Goal: Task Accomplishment & Management: Complete application form

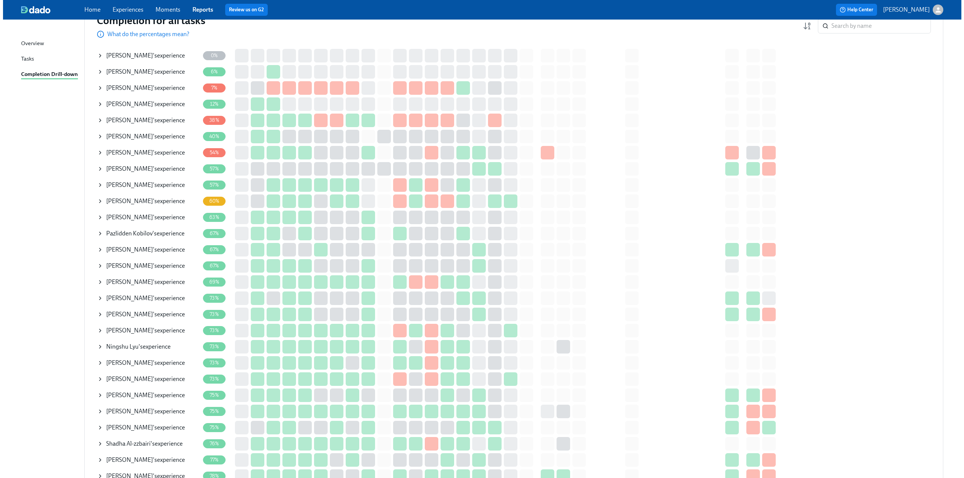
scroll to position [113, 0]
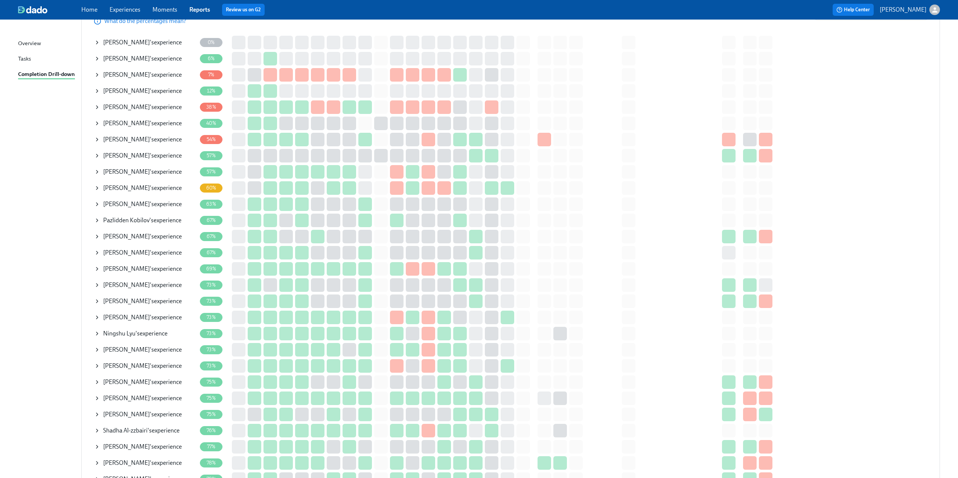
click at [107, 91] on span "ANTHONY DEMARCO" at bounding box center [126, 90] width 47 height 7
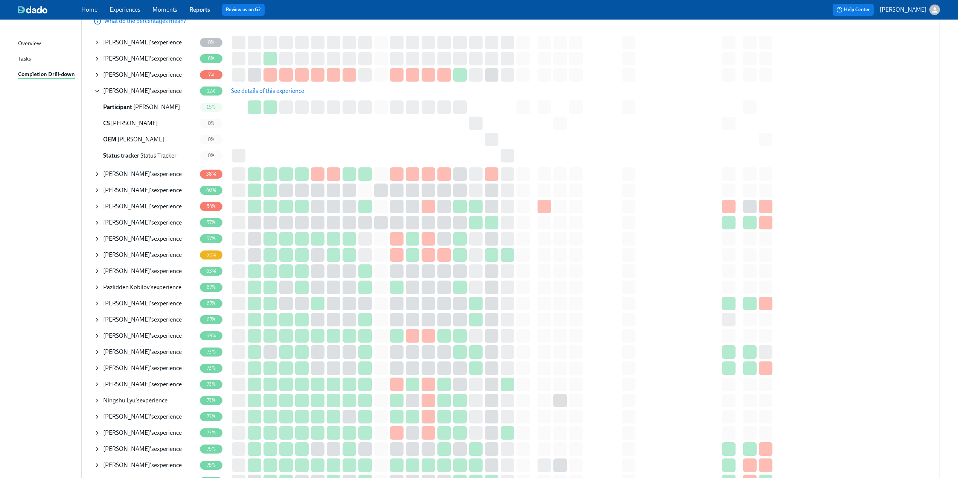
click at [254, 92] on span "See details of this experience" at bounding box center [267, 91] width 73 height 8
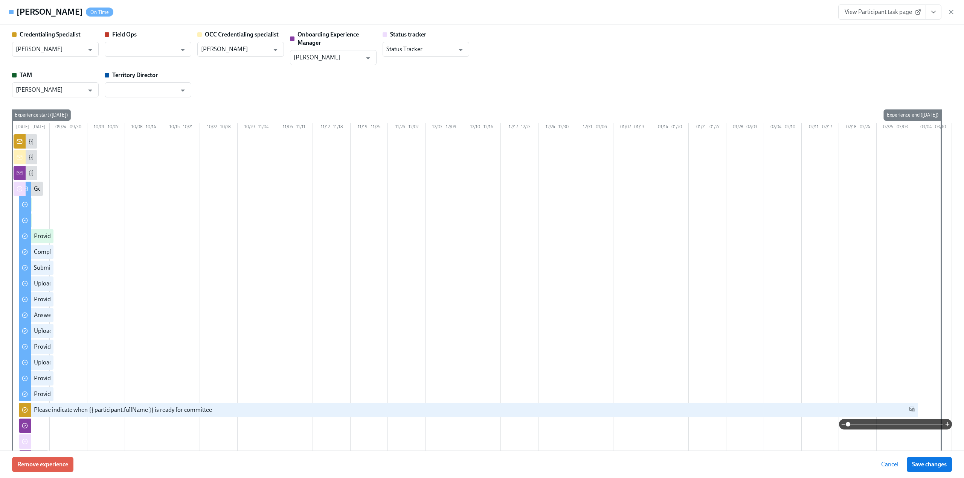
type input "[PERSON_NAME]"
type input "Christine Cardamone"
type input "Tobie Sheperd"
type input "Status Tracker"
type input "Barbara Cutts"
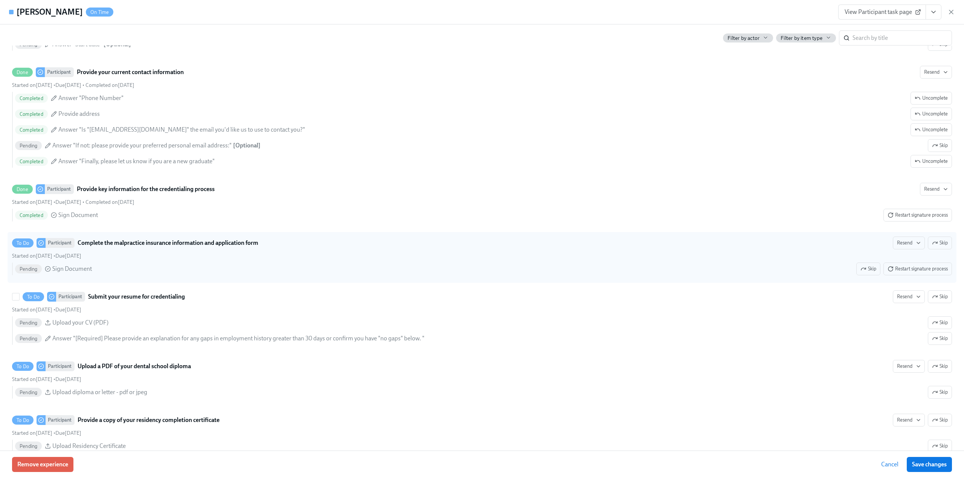
scroll to position [941, 0]
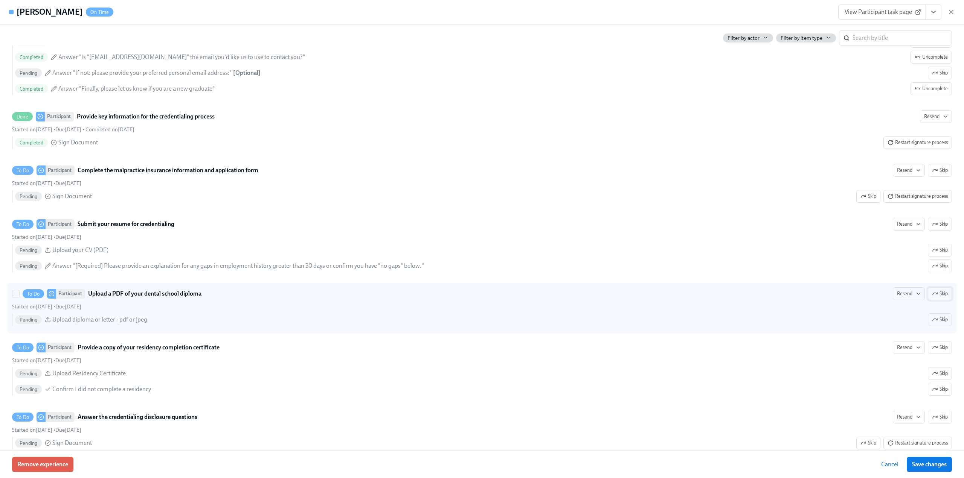
click at [932, 297] on icon "button" at bounding box center [935, 294] width 6 height 6
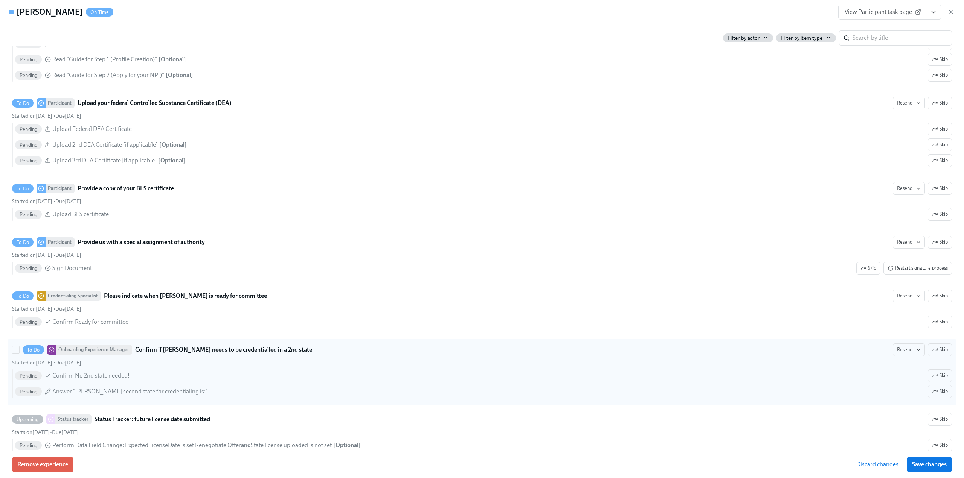
scroll to position [1581, 0]
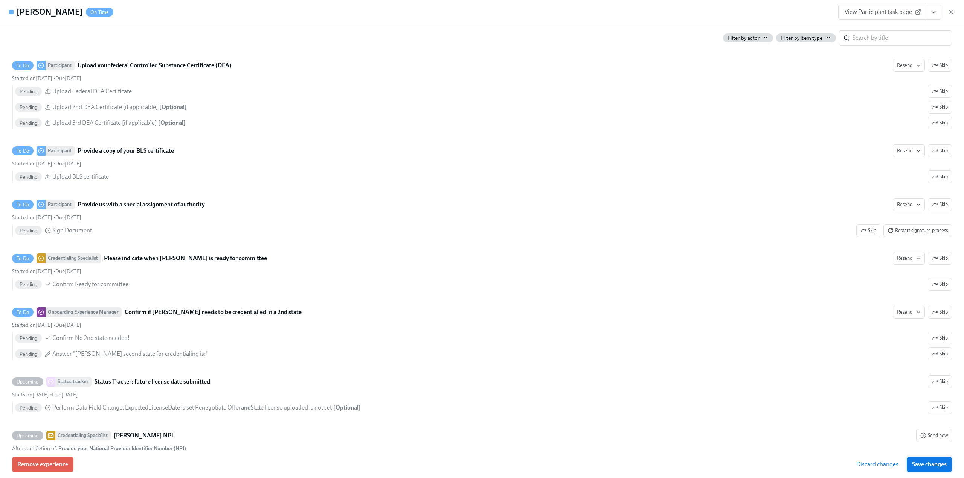
click at [931, 464] on span "Save changes" at bounding box center [929, 465] width 35 height 8
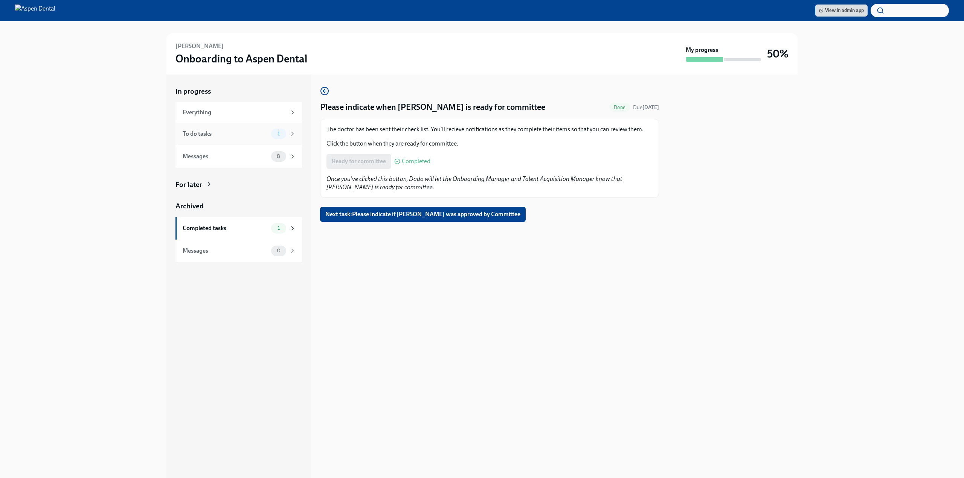
click at [208, 132] on div "To do tasks" at bounding box center [225, 134] width 85 height 8
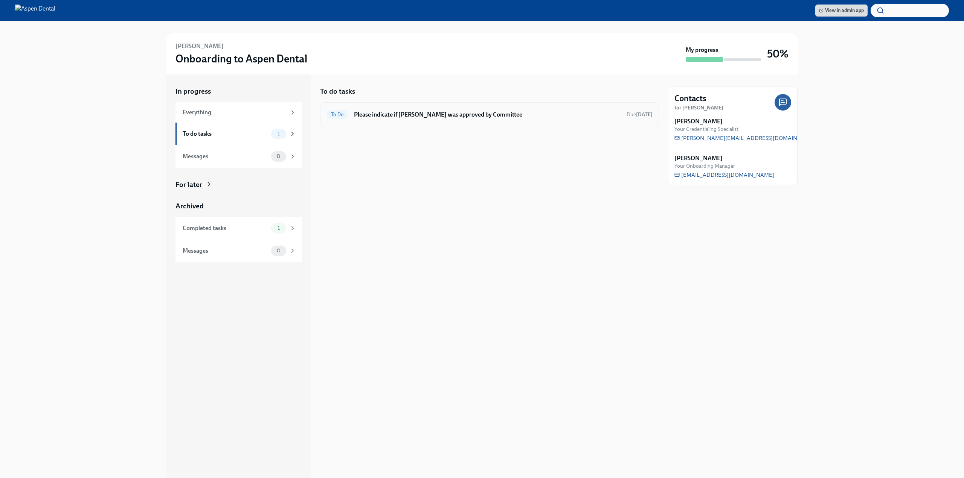
click at [394, 114] on h6 "Please indicate if Humam Alchalabi was approved by Committee" at bounding box center [487, 115] width 267 height 8
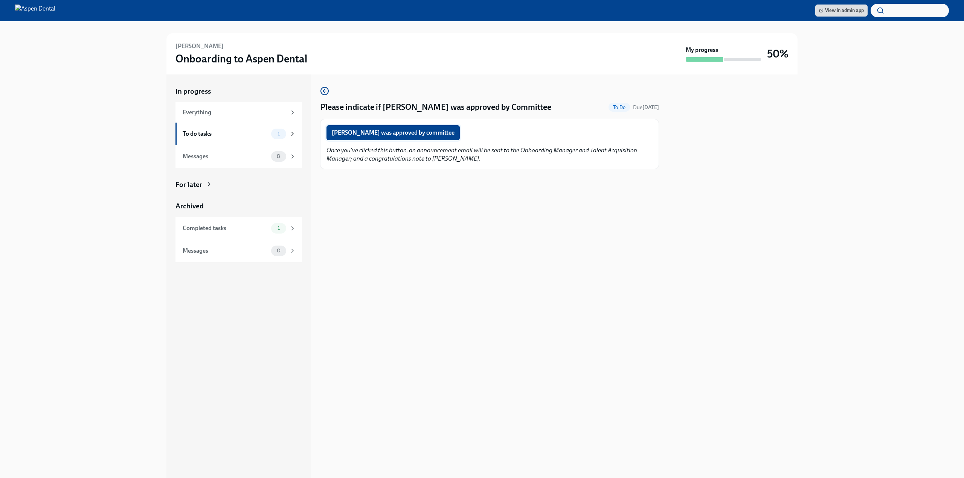
click at [386, 136] on span "Humam Alchalabi was approved by committee" at bounding box center [393, 133] width 123 height 8
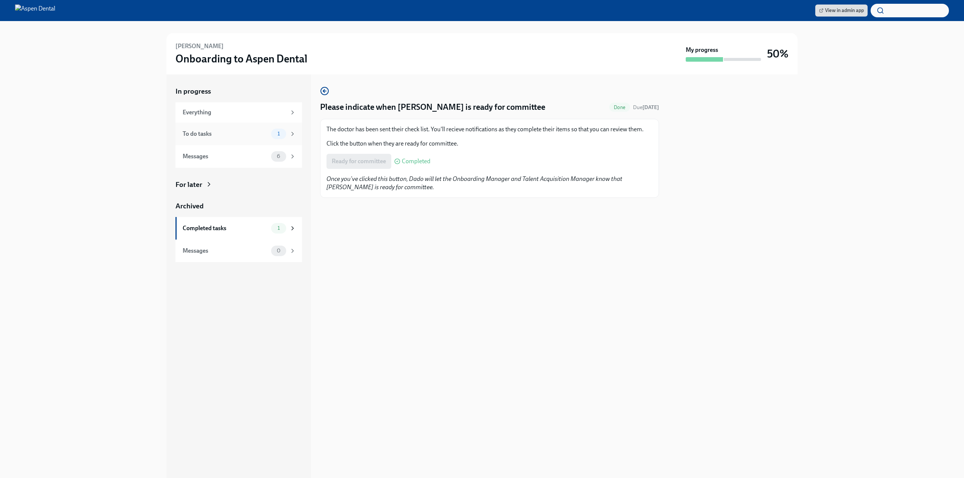
click at [253, 138] on div "To do tasks 1" at bounding box center [239, 134] width 113 height 11
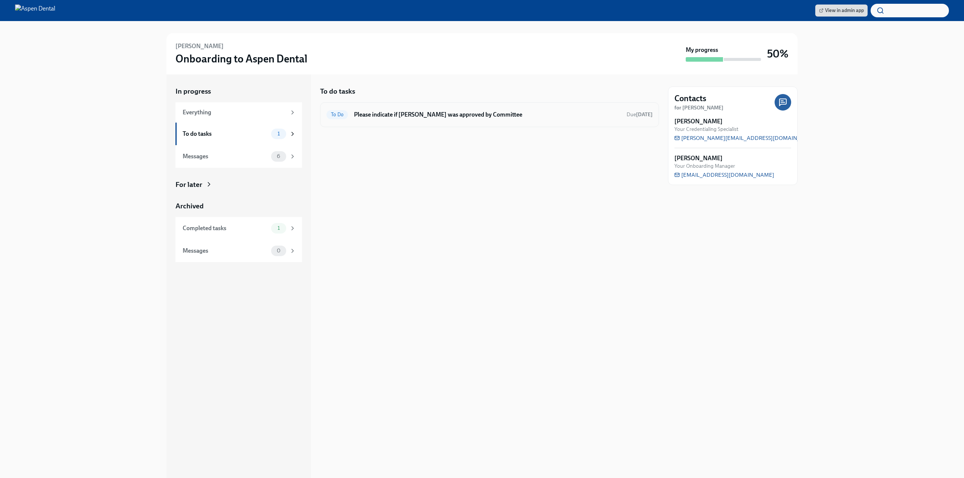
click at [605, 118] on h6 "Please indicate if Roli Dabor was approved by Committee" at bounding box center [487, 115] width 267 height 8
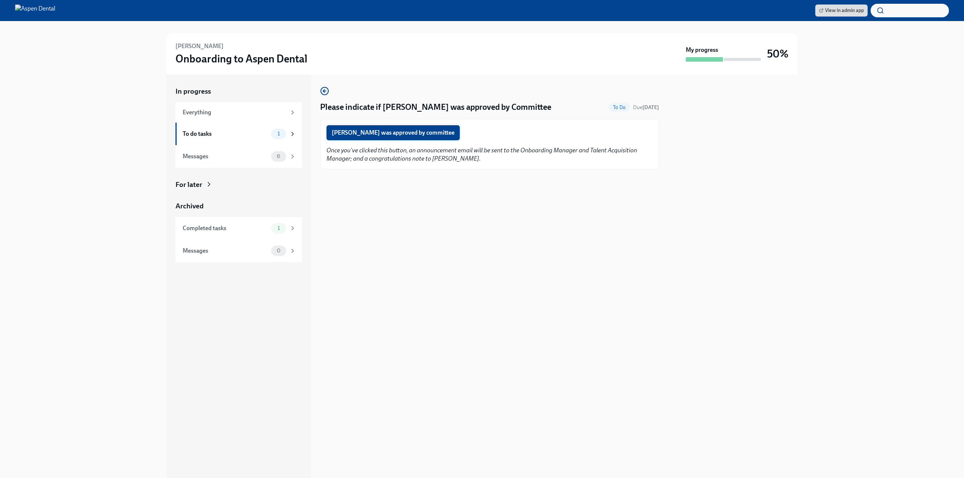
click at [409, 133] on span "Roli Dabor was approved by committee" at bounding box center [393, 133] width 123 height 8
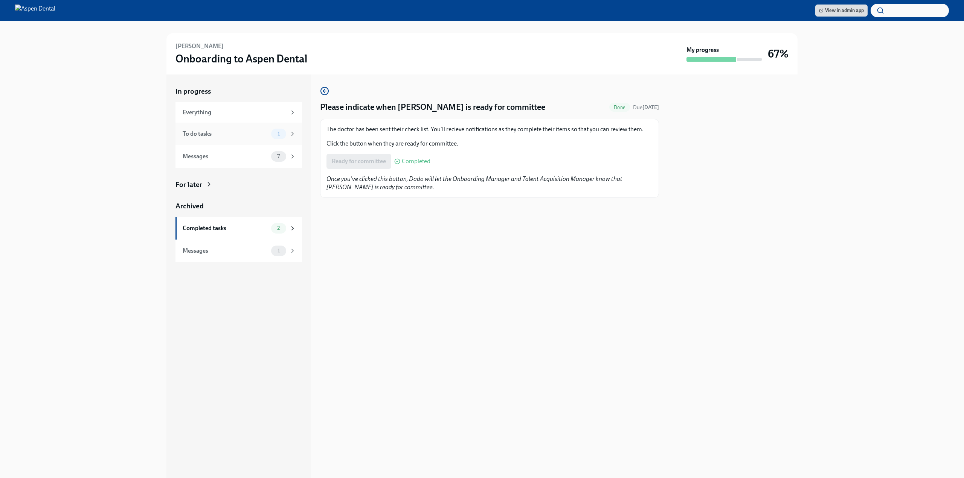
click at [204, 137] on div "To do tasks" at bounding box center [225, 134] width 85 height 8
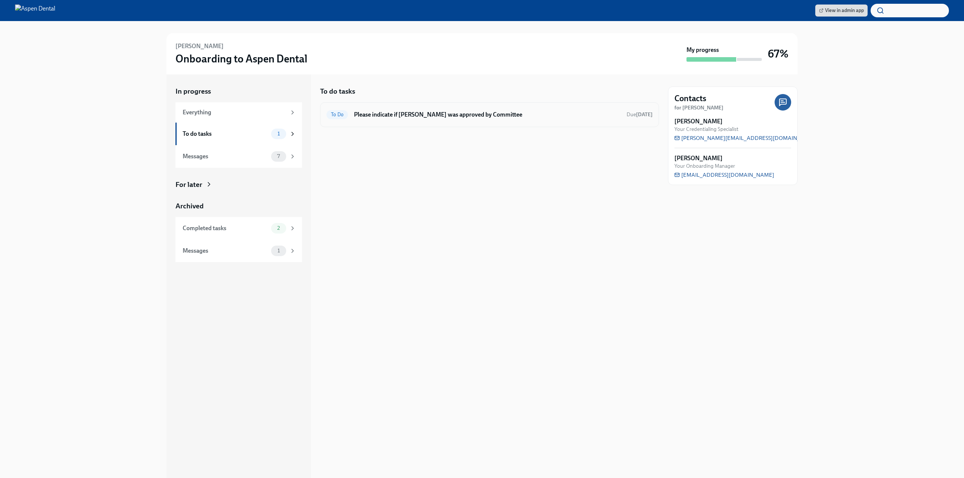
click at [426, 116] on h6 "Please indicate if Neha Khan was approved by Committee" at bounding box center [487, 115] width 267 height 8
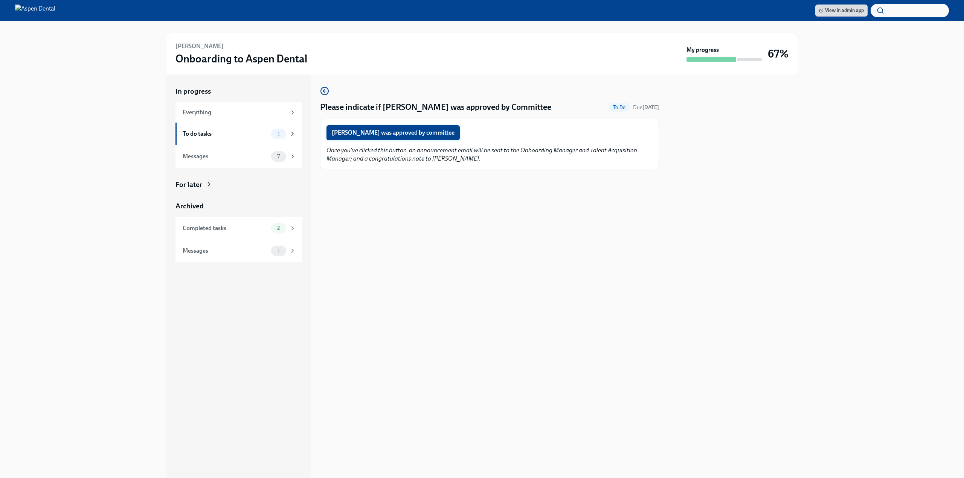
click at [395, 132] on span "Neha Khan was approved by committee" at bounding box center [393, 133] width 123 height 8
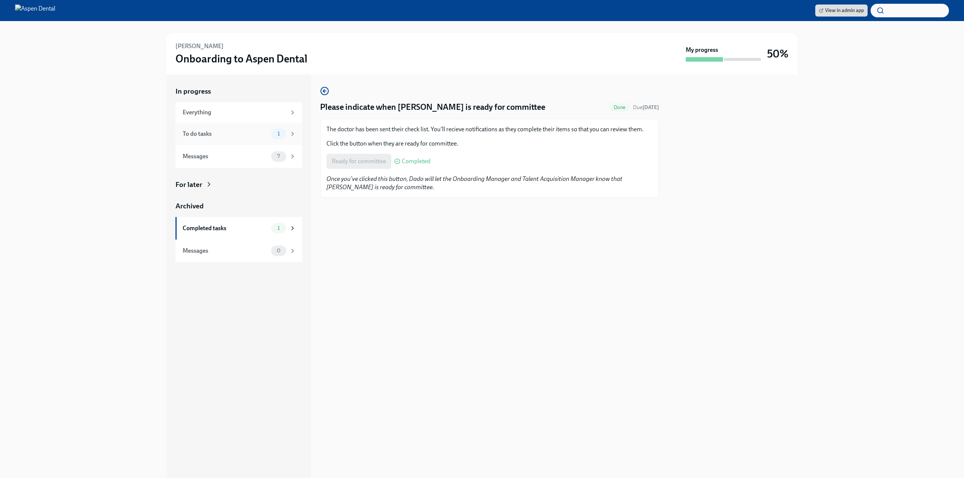
click at [208, 134] on div "To do tasks" at bounding box center [225, 134] width 85 height 8
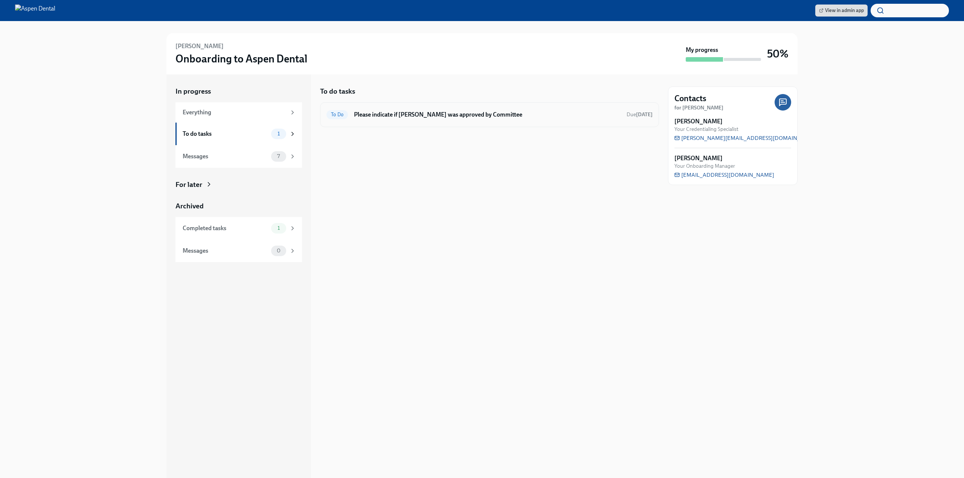
click at [341, 118] on div "To Do" at bounding box center [336, 114] width 21 height 9
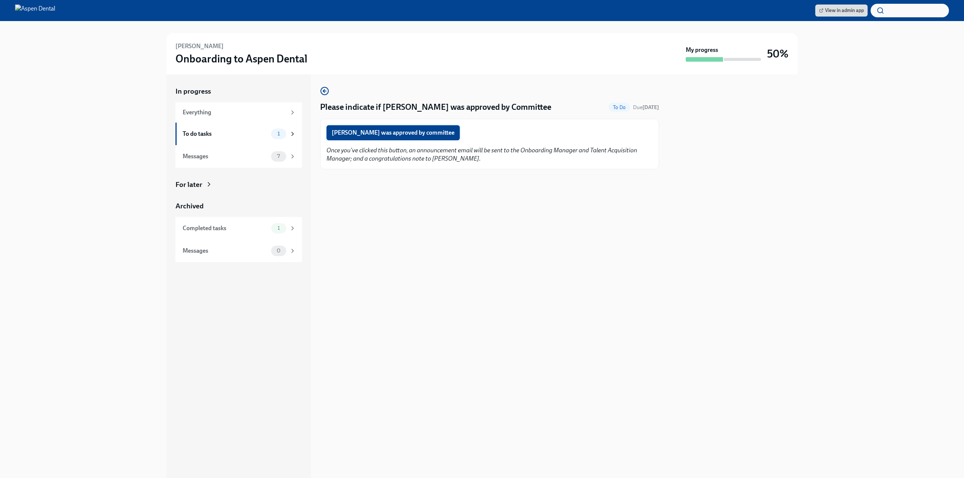
click at [348, 133] on span "Kathy Lopez was approved by committee" at bounding box center [393, 133] width 123 height 8
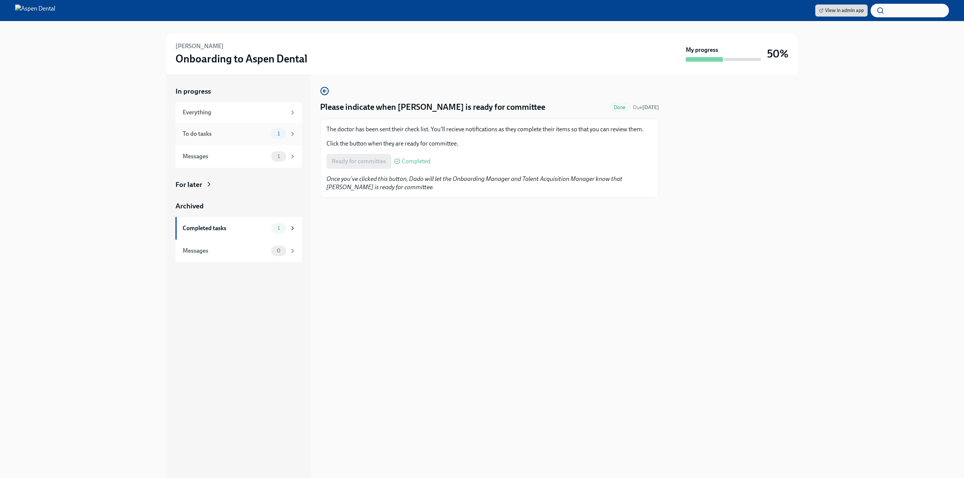
click at [237, 133] on div "To do tasks" at bounding box center [225, 134] width 85 height 8
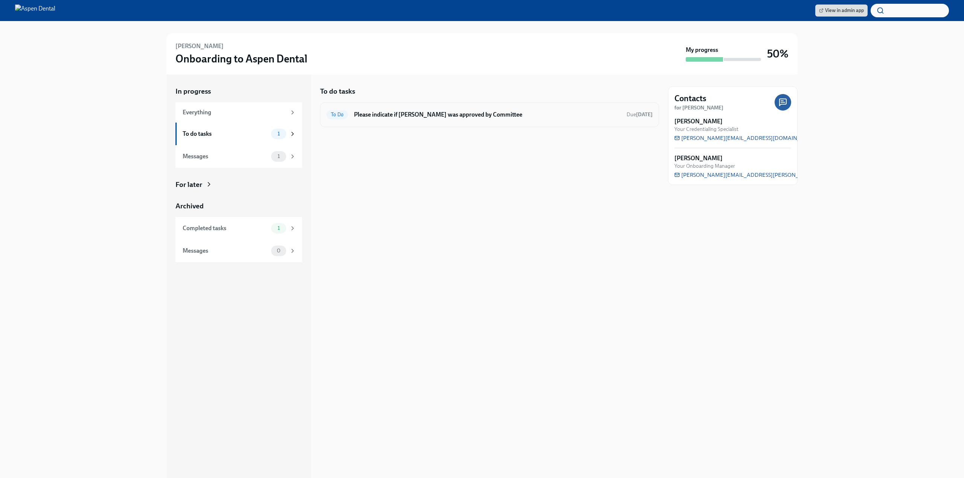
click at [429, 116] on h6 "Please indicate if [PERSON_NAME] was approved by Committee" at bounding box center [487, 115] width 267 height 8
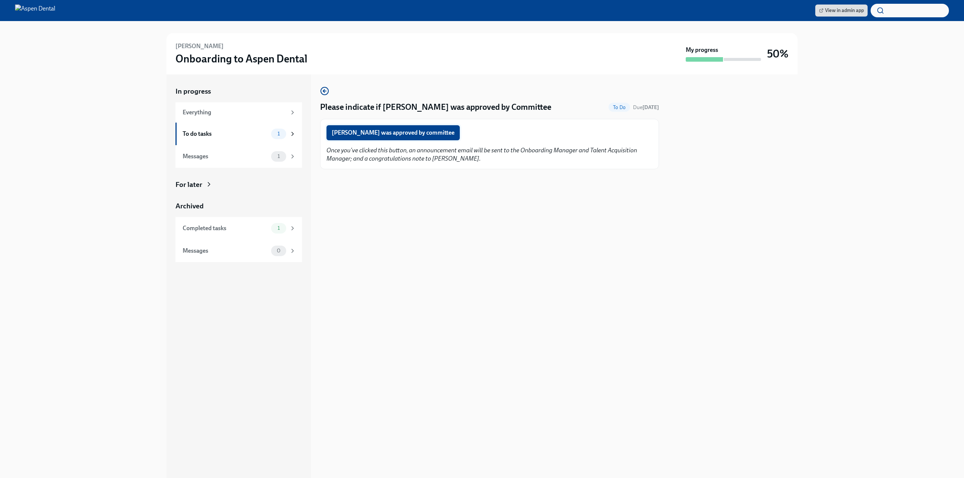
click at [420, 131] on span "[PERSON_NAME] was approved by committee" at bounding box center [393, 133] width 123 height 8
click at [233, 126] on div "To do tasks 0" at bounding box center [238, 134] width 126 height 23
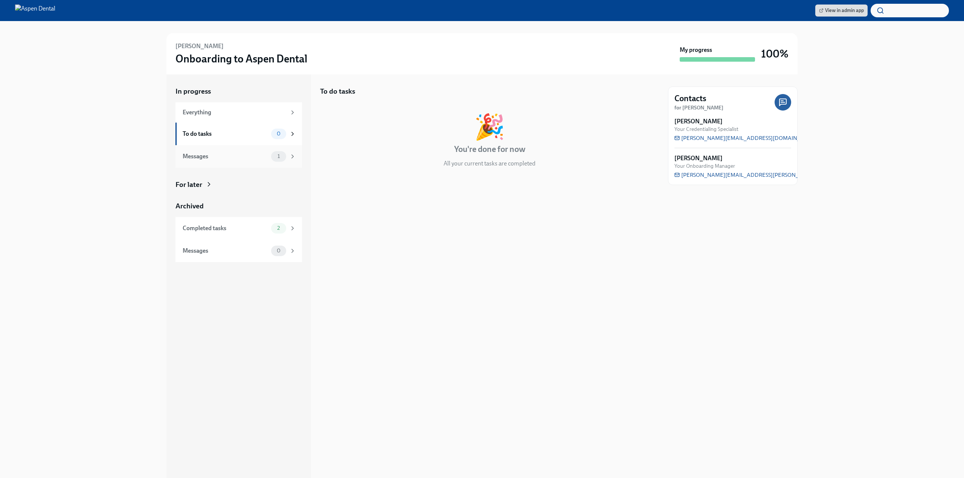
click at [227, 162] on div "Messages 1" at bounding box center [238, 156] width 126 height 23
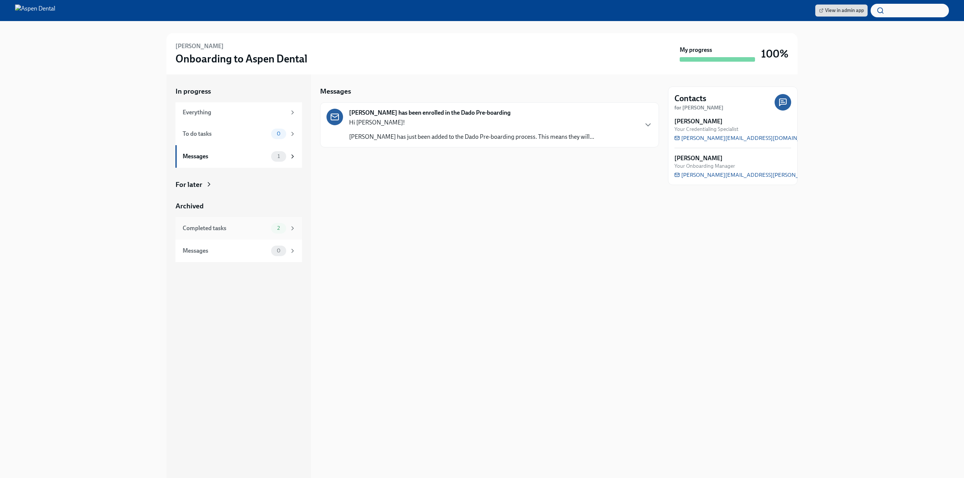
click at [229, 226] on div "Completed tasks" at bounding box center [225, 228] width 85 height 8
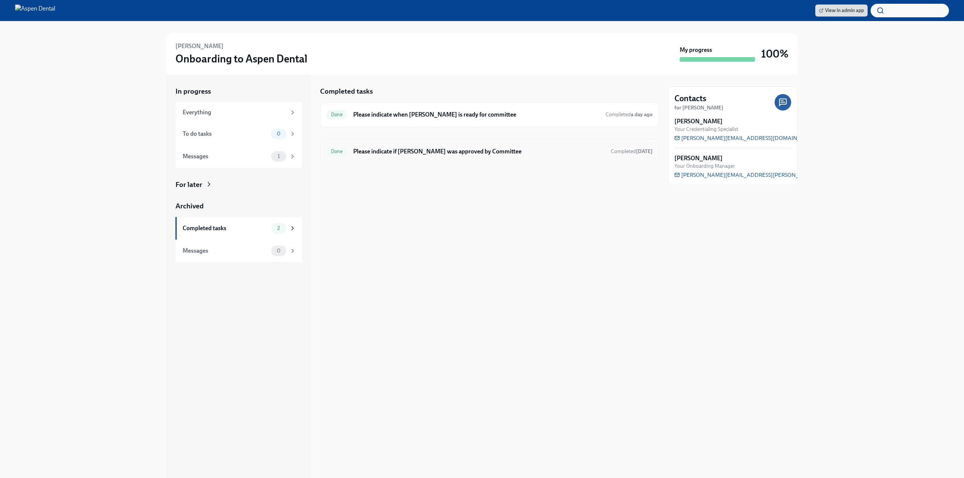
click at [425, 157] on div "Done Please indicate if [PERSON_NAME] was approved by Committee Completed [DATE]" at bounding box center [489, 152] width 326 height 12
